Goal: Register for event/course

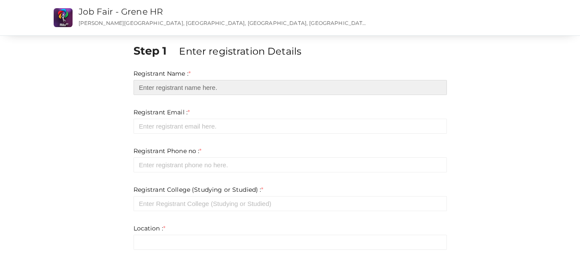
click at [160, 85] on input "text" at bounding box center [290, 87] width 313 height 15
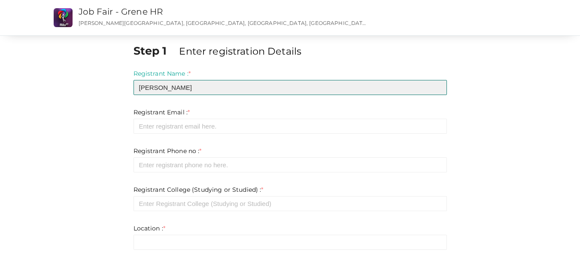
type input "Binju Mariya"
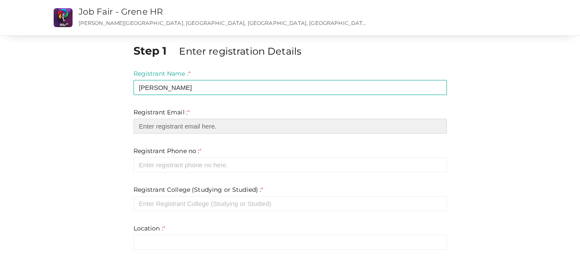
click at [179, 123] on input "email" at bounding box center [290, 126] width 313 height 15
click at [204, 125] on input "email" at bounding box center [290, 126] width 313 height 15
paste input "[EMAIL_ADDRESS][DOMAIN_NAME]"
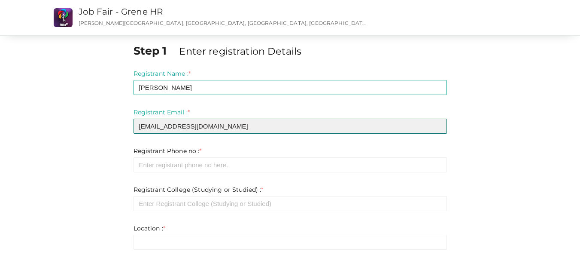
type input "[EMAIL_ADDRESS][DOMAIN_NAME]"
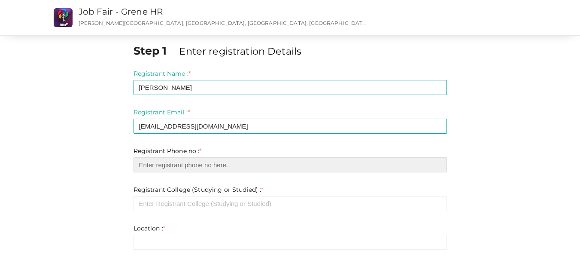
click at [220, 164] on input "number" at bounding box center [290, 164] width 313 height 15
paste input "8547794660"
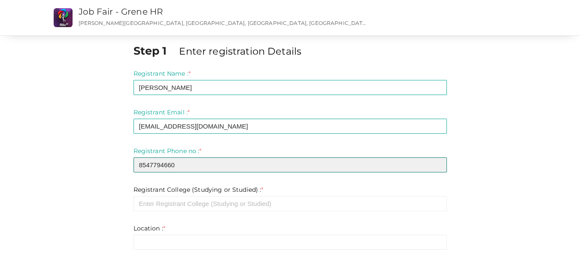
type input "8547794660"
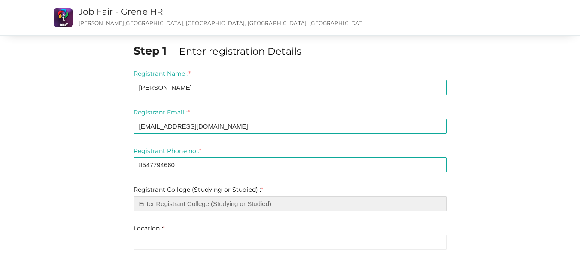
click at [286, 209] on input "text" at bounding box center [290, 203] width 313 height 15
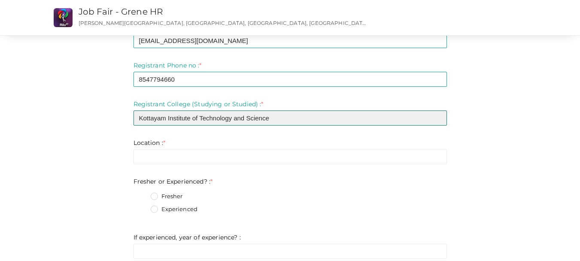
scroll to position [109, 0]
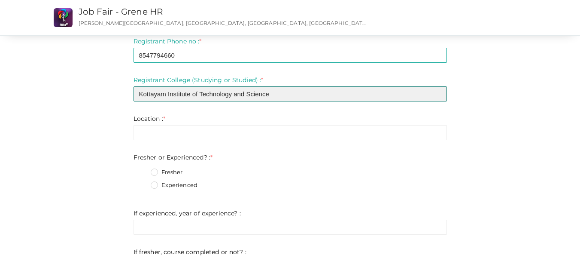
type input "Kottayam Institute of Technology and Science"
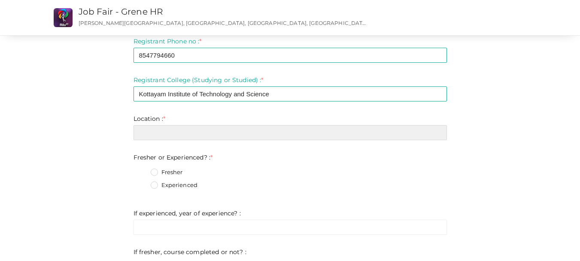
click at [367, 136] on input "text" at bounding box center [290, 132] width 313 height 15
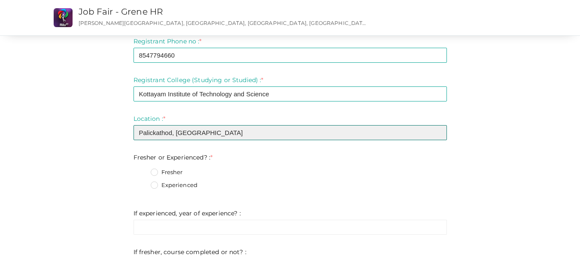
type input "Palickathod, Pampady"
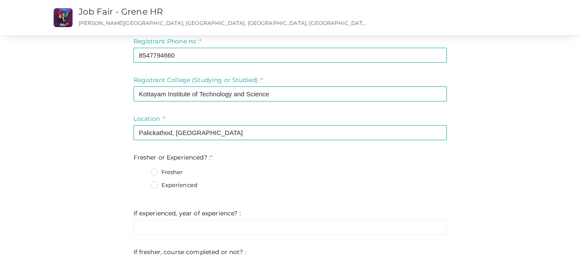
click at [156, 169] on label "Fresher" at bounding box center [167, 172] width 32 height 9
click at [142, 170] on Experienced\?\+0 "Fresher" at bounding box center [142, 170] width 0 height 0
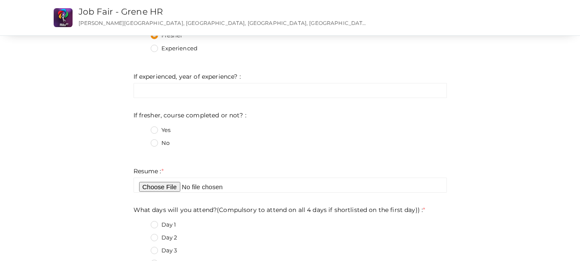
scroll to position [248, 0]
click at [156, 138] on label "No" at bounding box center [160, 141] width 19 height 9
click at [142, 139] on not\?\+1 "No" at bounding box center [142, 139] width 0 height 0
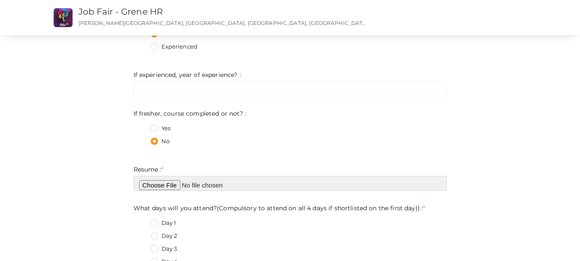
click at [167, 186] on input "file" at bounding box center [290, 183] width 313 height 15
type input "C:\fakepath\Binju.pdf"
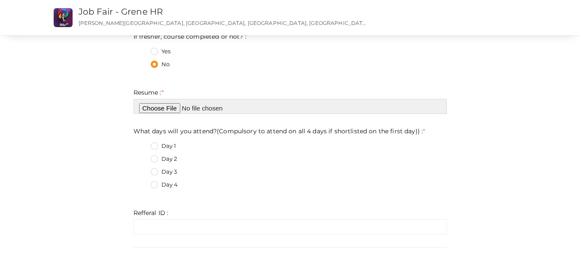
scroll to position [412, 0]
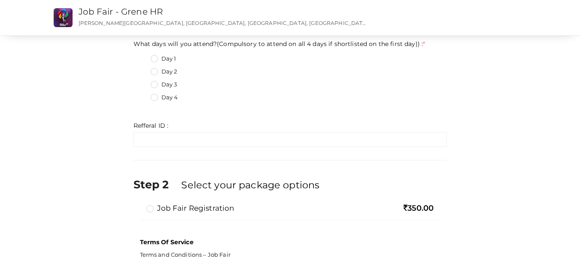
click at [158, 95] on label "Day 4" at bounding box center [164, 97] width 27 height 9
click at [142, 95] on day\)\)\+3 "Day 4" at bounding box center [142, 95] width 0 height 0
click at [154, 207] on label "Job Fair Registration" at bounding box center [190, 208] width 88 height 10
click at [138, 204] on input "Job Fair Registration" at bounding box center [138, 204] width 0 height 0
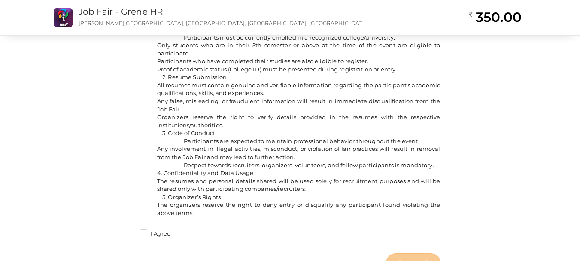
scroll to position [702, 0]
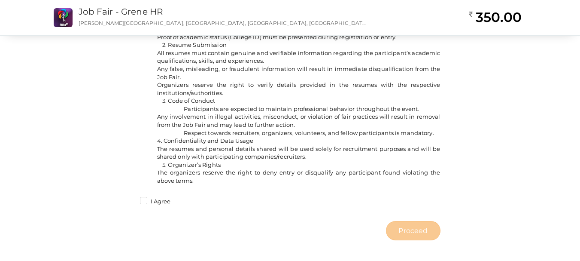
click at [145, 205] on label "I Agree" at bounding box center [155, 201] width 31 height 9
click at [131, 199] on input "I Agree" at bounding box center [131, 199] width 0 height 0
click at [422, 236] on button "Proceed" at bounding box center [413, 230] width 54 height 19
type input "N/A"
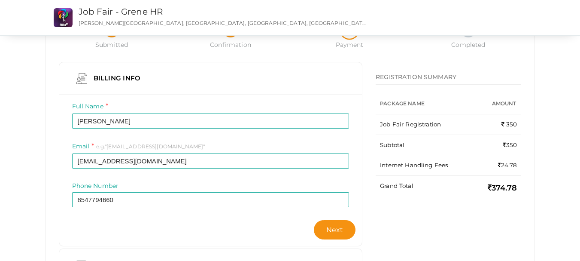
scroll to position [54, 0]
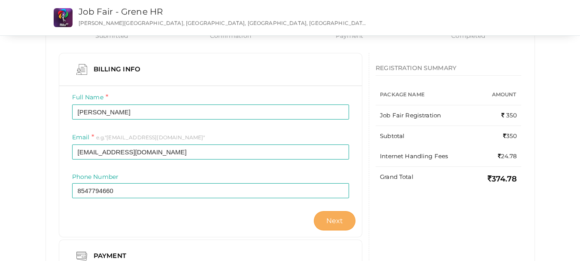
click at [324, 222] on button "Next" at bounding box center [335, 220] width 42 height 19
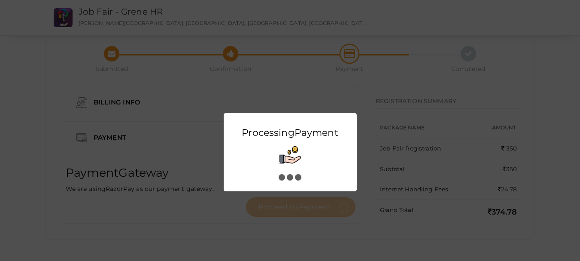
scroll to position [0, 0]
